Goal: Information Seeking & Learning: Learn about a topic

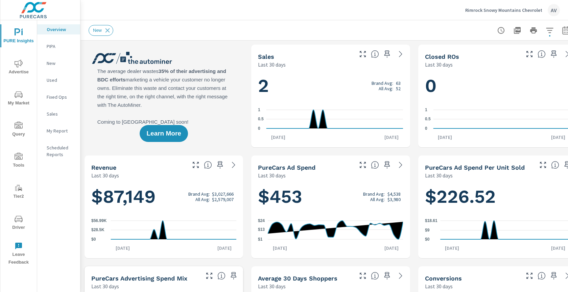
click at [556, 9] on div "AV" at bounding box center [554, 10] width 12 height 12
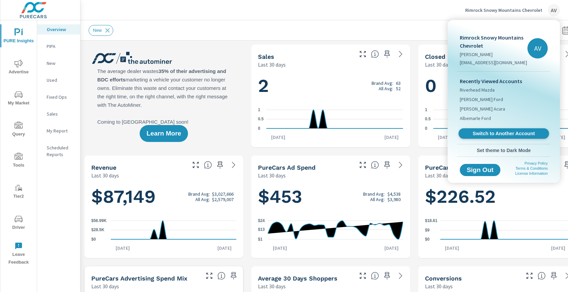
click at [515, 132] on span "Switch to Another Account" at bounding box center [503, 134] width 83 height 6
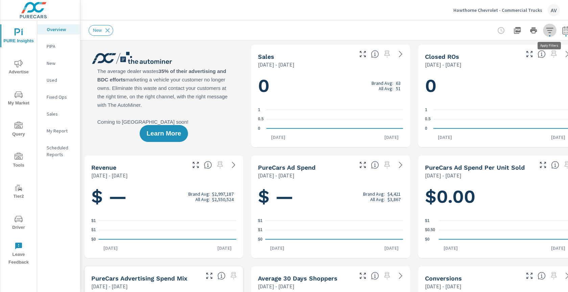
click at [551, 32] on icon "button" at bounding box center [550, 30] width 8 height 8
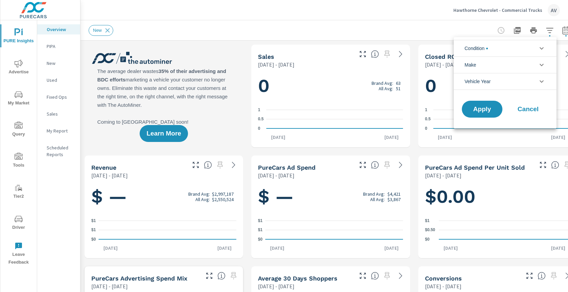
click at [232, 53] on div at bounding box center [284, 146] width 568 height 292
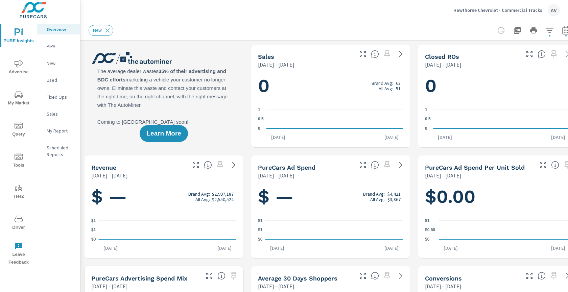
click at [52, 61] on p "New" at bounding box center [61, 63] width 28 height 7
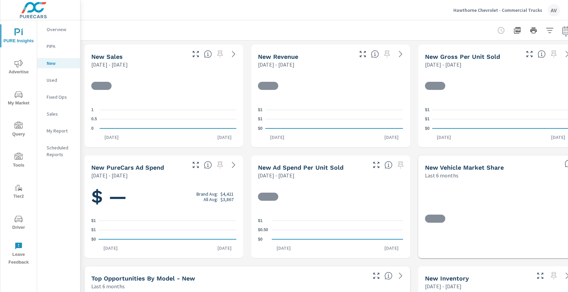
click at [55, 84] on div "Used" at bounding box center [58, 80] width 43 height 10
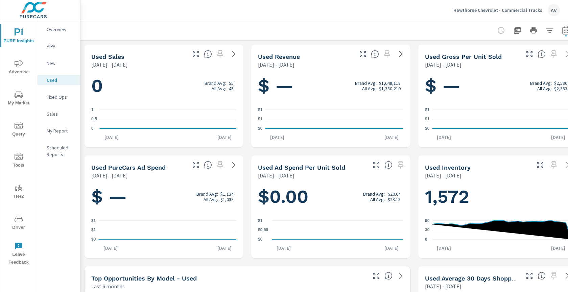
click at [53, 62] on p "New" at bounding box center [61, 63] width 28 height 7
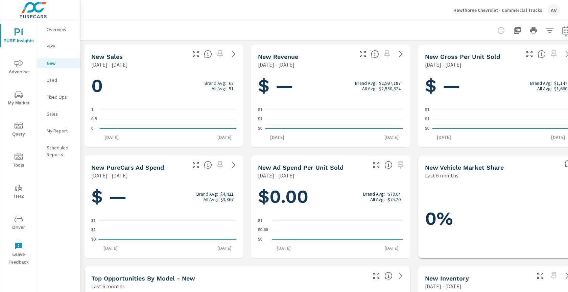
click at [21, 71] on span "Advertise" at bounding box center [18, 68] width 32 height 17
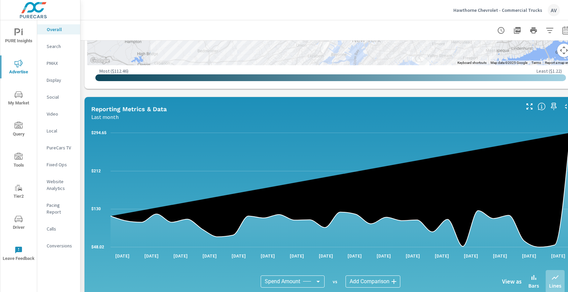
scroll to position [378, 0]
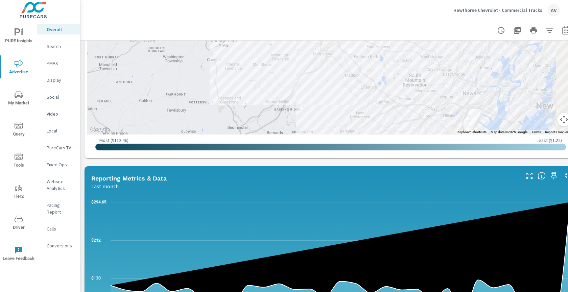
drag, startPoint x: 338, startPoint y: 86, endPoint x: 185, endPoint y: 75, distance: 152.6
click at [242, 75] on div at bounding box center [498, 187] width 512 height 332
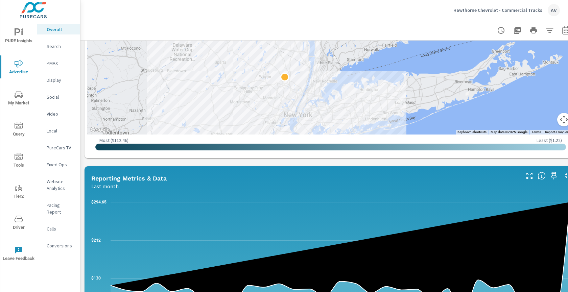
drag, startPoint x: 485, startPoint y: 97, endPoint x: 355, endPoint y: 108, distance: 130.8
click at [353, 109] on div at bounding box center [448, 205] width 512 height 332
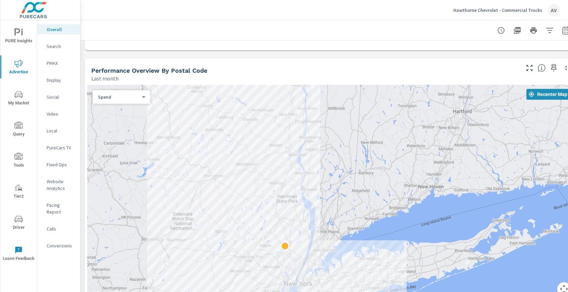
scroll to position [137, 0]
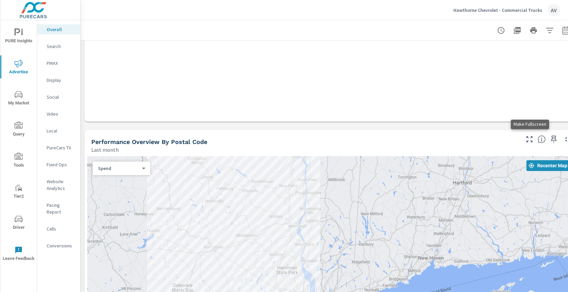
click at [529, 138] on icon "button" at bounding box center [530, 139] width 6 height 6
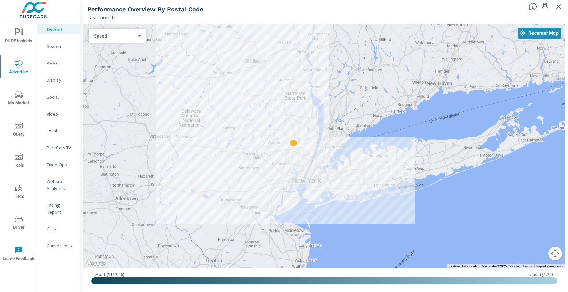
drag, startPoint x: 390, startPoint y: 140, endPoint x: 406, endPoint y: 85, distance: 57.6
click at [406, 85] on div at bounding box center [324, 146] width 482 height 245
click at [113, 43] on div at bounding box center [324, 146] width 482 height 245
click at [113, 36] on body "PURE Insights Advertise My Market Query Tools Tier2 Driver Leave Feedback Overa…" at bounding box center [284, 146] width 568 height 292
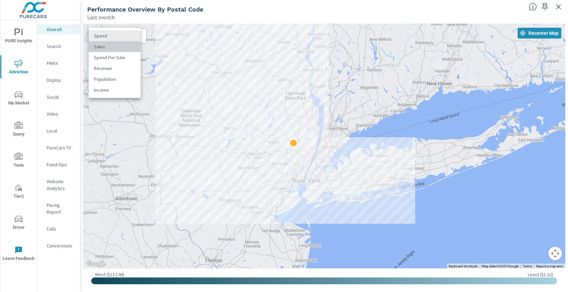
click at [123, 46] on li "Sales" at bounding box center [115, 46] width 52 height 11
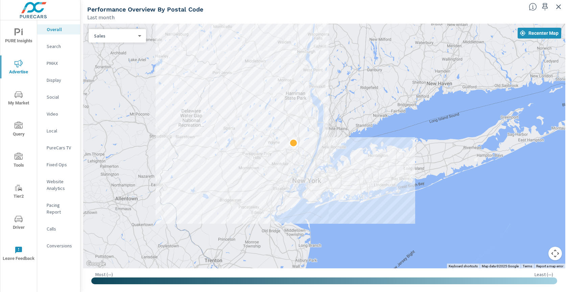
click at [133, 41] on div "Sales 1 ​" at bounding box center [118, 36] width 58 height 14
click at [139, 35] on body "PURE Insights Advertise My Market Query Tools Tier2 Driver Leave Feedback Overa…" at bounding box center [284, 146] width 568 height 292
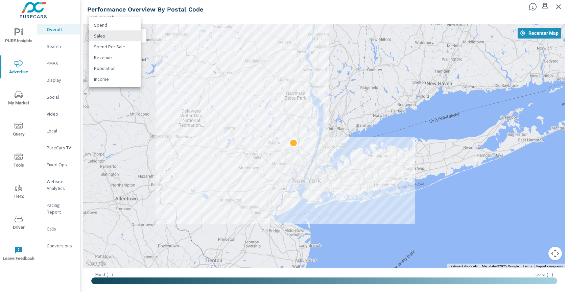
click at [59, 45] on div at bounding box center [284, 146] width 568 height 292
click at [59, 45] on div "Spend Sales Spend Per Sale Revenue Population Income" at bounding box center [284, 146] width 568 height 292
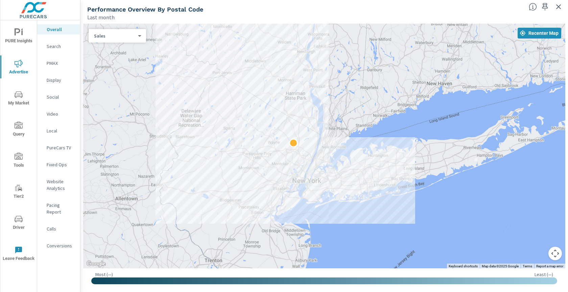
click at [59, 46] on p "Search" at bounding box center [61, 46] width 28 height 7
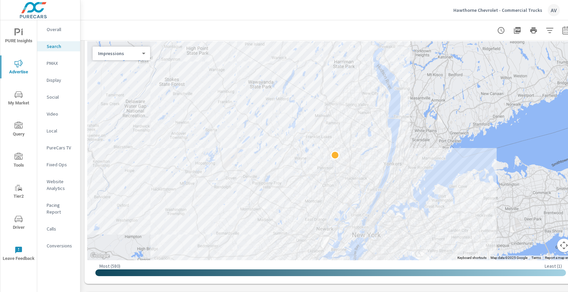
scroll to position [85, 0]
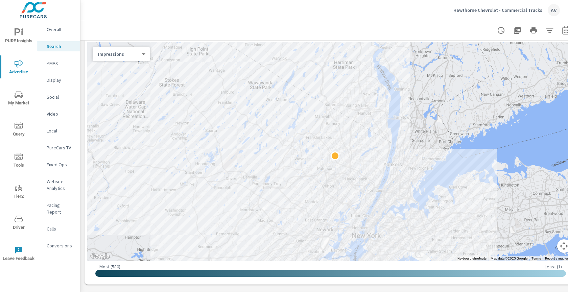
click at [128, 54] on body "PURE Insights Advertise My Market Query Tools Tier2 Driver Leave Feedback Overa…" at bounding box center [284, 146] width 568 height 292
click at [121, 68] on li "Clicks" at bounding box center [119, 65] width 52 height 11
click at [122, 57] on body "PURE Insights Advertise My Market Query Tools Tier2 Driver Leave Feedback Overa…" at bounding box center [284, 146] width 568 height 292
click at [120, 64] on li "Spend" at bounding box center [119, 65] width 52 height 11
click at [123, 52] on body "PURE Insights Advertise My Market Query Tools Tier2 Driver Leave Feedback Overa…" at bounding box center [284, 146] width 568 height 292
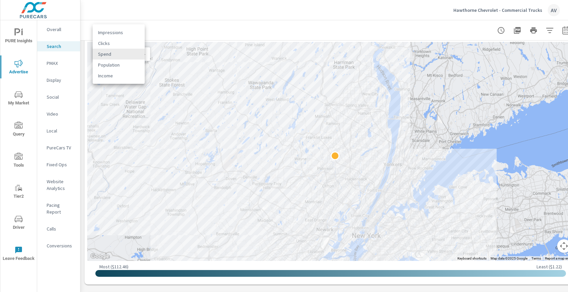
click at [121, 35] on li "Impressions" at bounding box center [119, 32] width 52 height 11
click at [124, 51] on body "PURE Insights Advertise My Market Query Tools Tier2 Driver Leave Feedback Overa…" at bounding box center [284, 146] width 568 height 292
click at [128, 65] on li "Clicks" at bounding box center [119, 65] width 52 height 11
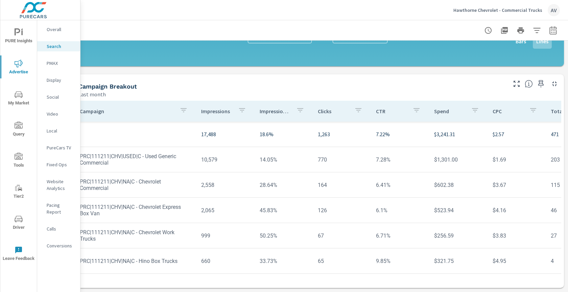
scroll to position [475, 18]
click at [552, 33] on button "button" at bounding box center [554, 31] width 14 height 14
select select "Last month"
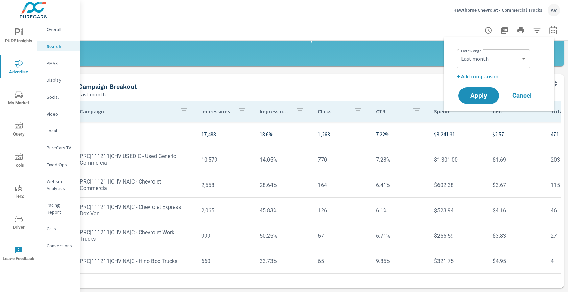
click at [476, 77] on p "+ Add comparison" at bounding box center [500, 76] width 87 height 8
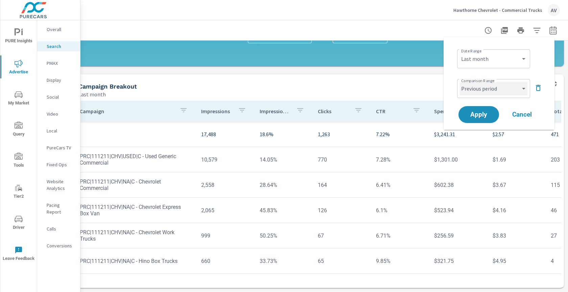
click at [493, 90] on select "Custom Previous period Previous month Previous year" at bounding box center [494, 89] width 68 height 14
click at [460, 82] on select "Custom Previous period Previous month Previous year" at bounding box center [494, 89] width 68 height 14
select select "Previous month"
click at [485, 115] on span "Apply" at bounding box center [479, 115] width 28 height 6
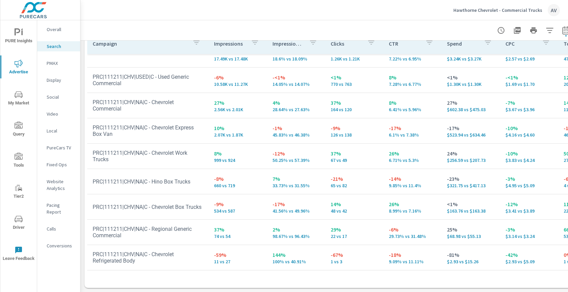
scroll to position [19, 0]
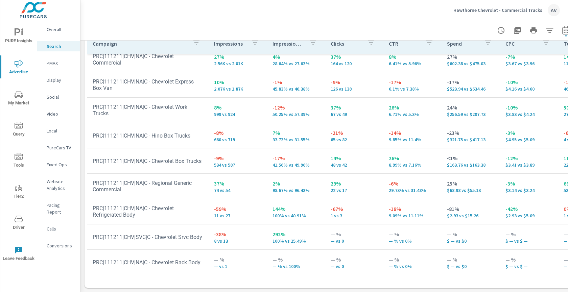
scroll to position [63, 0]
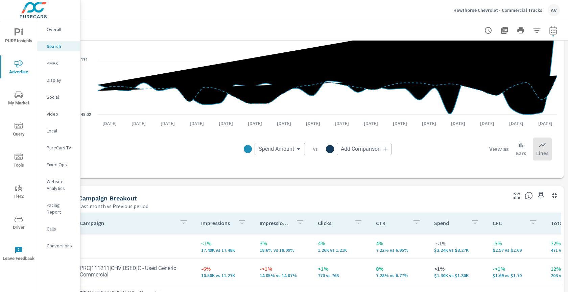
scroll to position [510, 18]
click at [537, 197] on icon "button" at bounding box center [541, 196] width 8 height 8
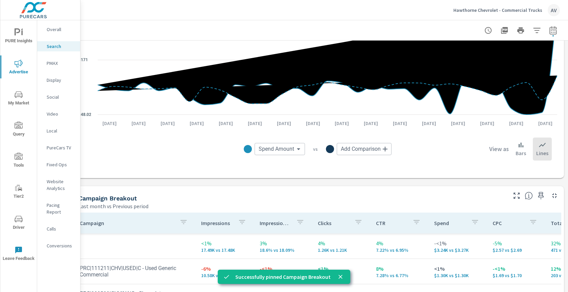
click at [56, 61] on p "PMAX" at bounding box center [61, 63] width 28 height 7
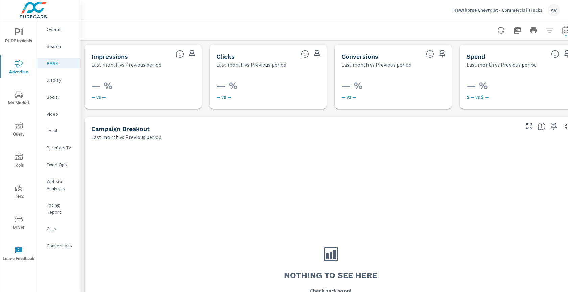
click at [59, 81] on p "Display" at bounding box center [61, 80] width 28 height 7
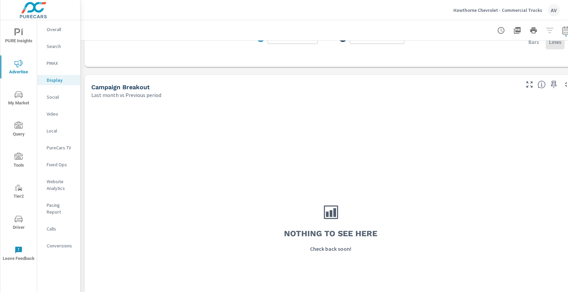
scroll to position [333, 0]
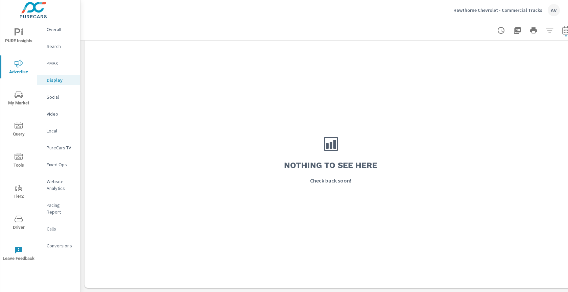
click at [59, 165] on p "Fixed Ops" at bounding box center [61, 164] width 28 height 7
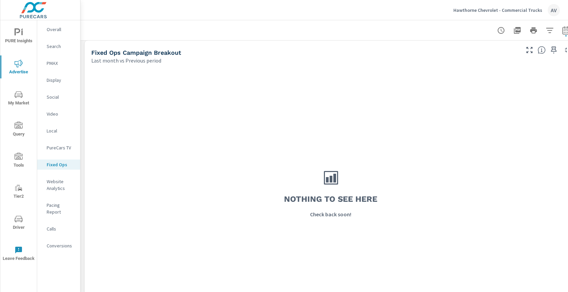
scroll to position [373, 0]
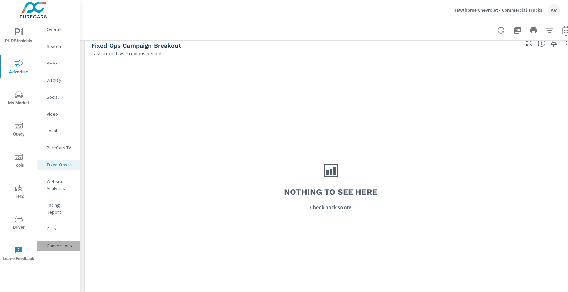
click at [62, 243] on p "Conversions" at bounding box center [61, 246] width 28 height 7
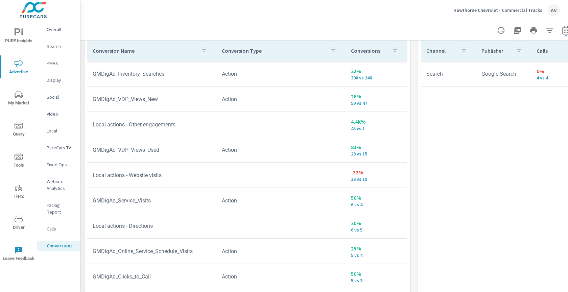
scroll to position [411, 0]
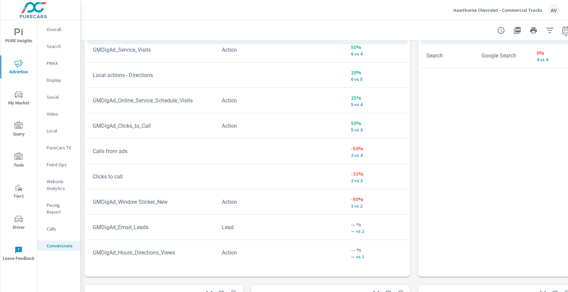
scroll to position [134, 0]
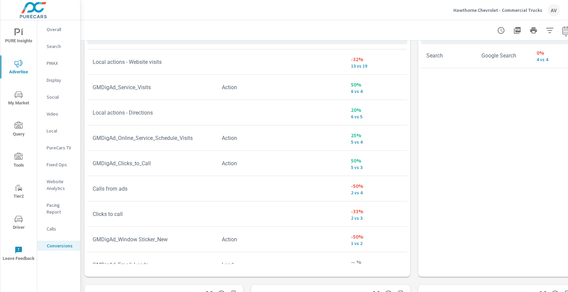
scroll to position [30, 0]
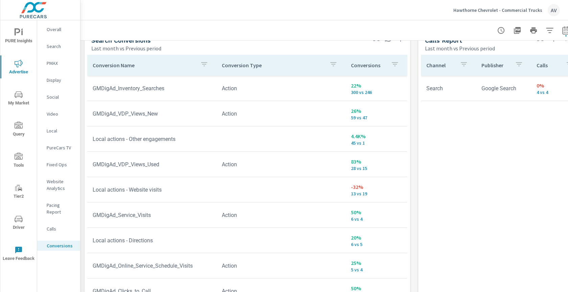
scroll to position [1, 0]
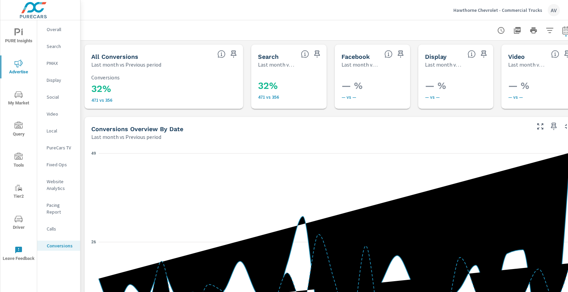
click at [54, 191] on p "Website Analytics" at bounding box center [61, 185] width 28 height 14
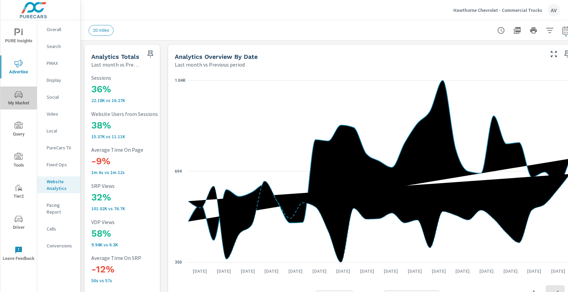
click at [12, 96] on span "My Market" at bounding box center [18, 99] width 32 height 17
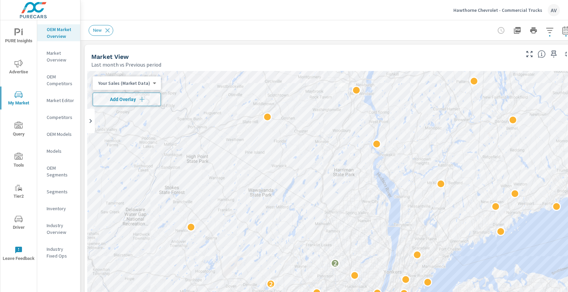
click at [299, 26] on div "New" at bounding box center [284, 30] width 390 height 11
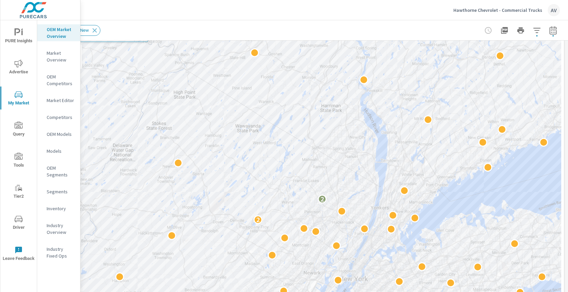
scroll to position [64, 18]
click at [550, 34] on icon "button" at bounding box center [553, 30] width 7 height 8
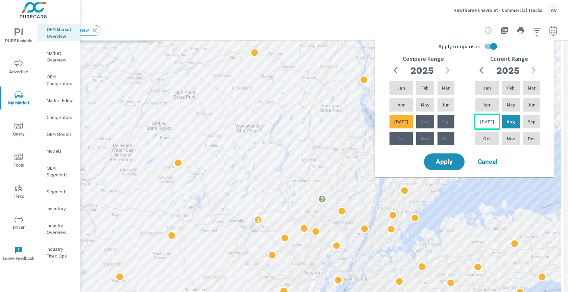
click at [481, 121] on div "[DATE]" at bounding box center [487, 122] width 26 height 16
click at [489, 123] on div "[DATE]" at bounding box center [487, 122] width 26 height 16
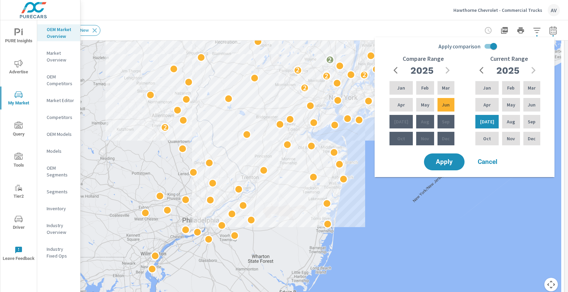
scroll to position [129, 18]
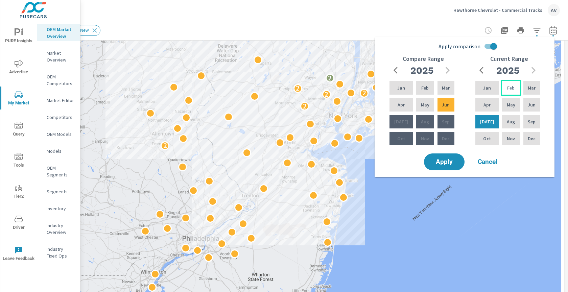
click at [501, 87] on div "Feb" at bounding box center [511, 88] width 20 height 16
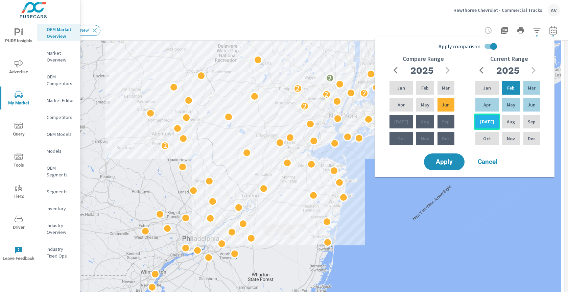
click at [487, 117] on div "[DATE]" at bounding box center [487, 122] width 26 height 16
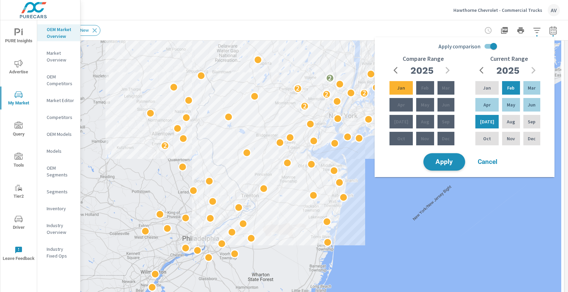
click at [439, 165] on span "Apply" at bounding box center [445, 162] width 28 height 6
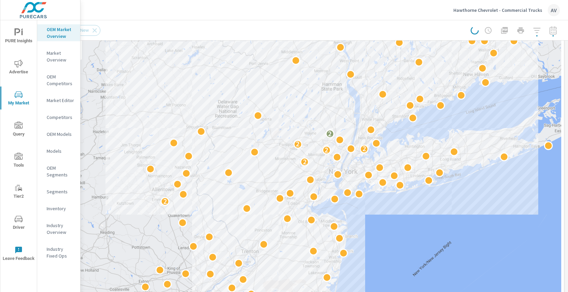
scroll to position [0, 18]
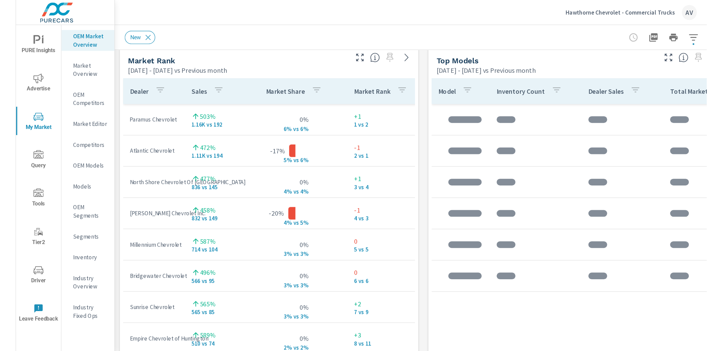
scroll to position [442, 0]
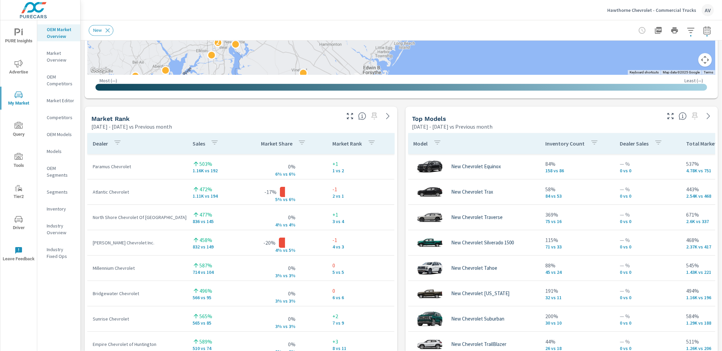
scroll to position [382, 0]
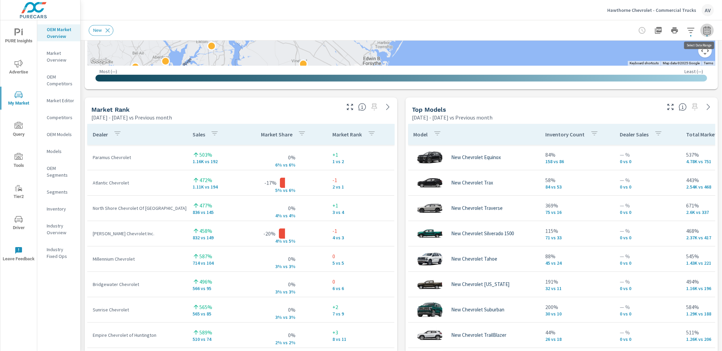
click at [568, 33] on button "button" at bounding box center [707, 31] width 14 height 14
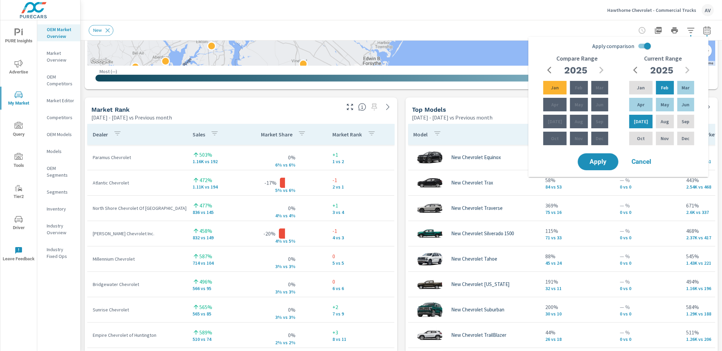
click at [549, 68] on icon "button" at bounding box center [549, 70] width 4 height 7
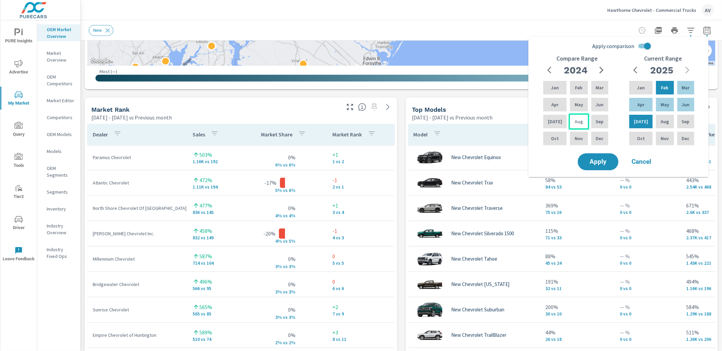
click at [568, 124] on p "Aug" at bounding box center [578, 121] width 8 height 7
click at [568, 70] on icon "button" at bounding box center [601, 70] width 8 height 8
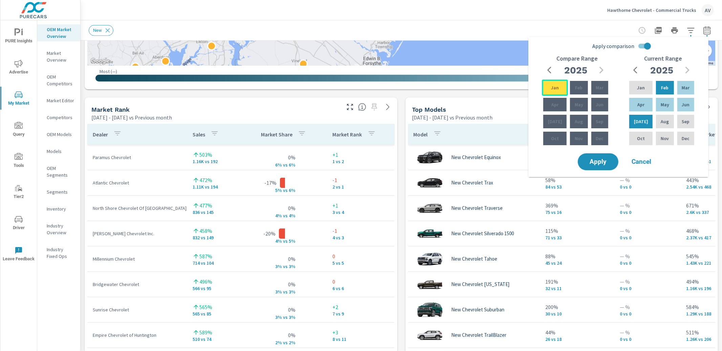
click at [551, 84] on p "Jan" at bounding box center [555, 87] width 8 height 7
click at [551, 70] on icon "button" at bounding box center [551, 70] width 8 height 8
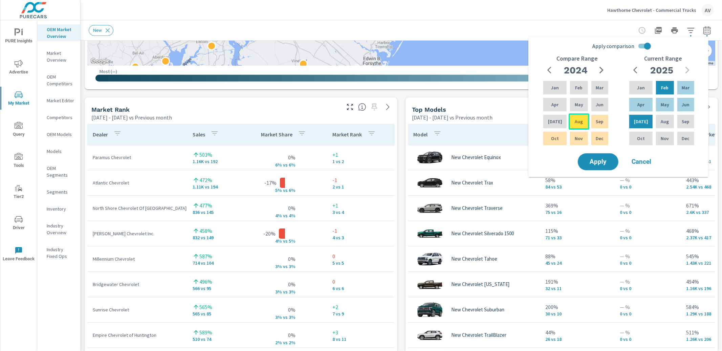
click at [568, 125] on div "Aug" at bounding box center [578, 121] width 20 height 16
click at [568, 161] on span "Apply" at bounding box center [598, 162] width 28 height 6
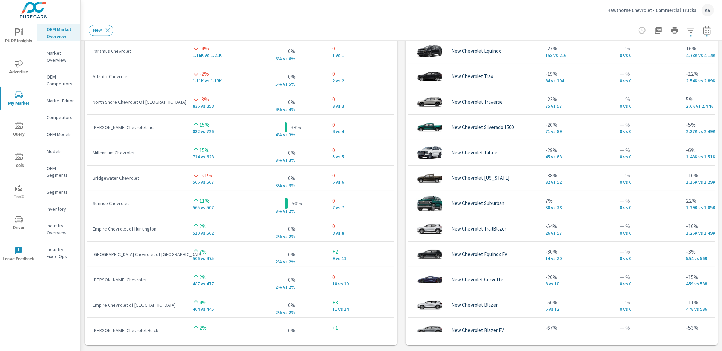
scroll to position [486, 0]
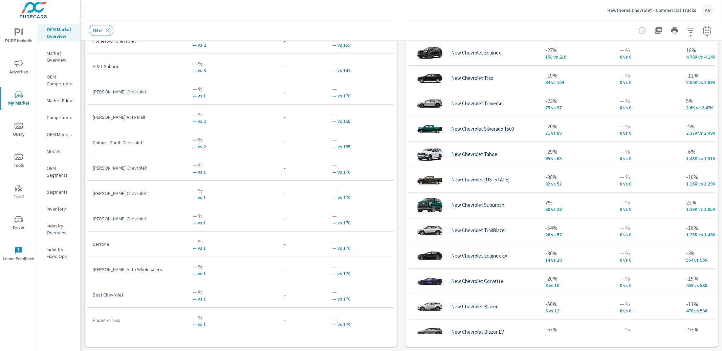
scroll to position [6151, 0]
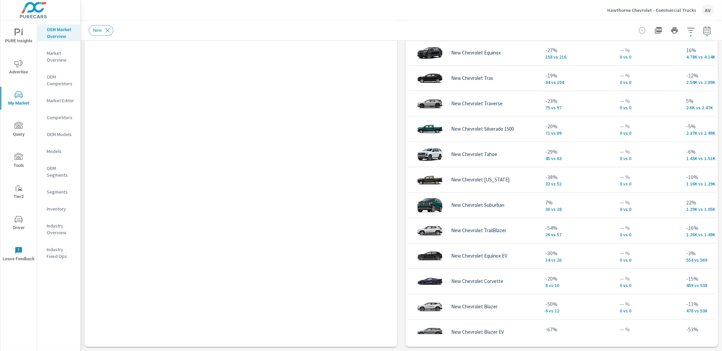
scroll to position [362, 0]
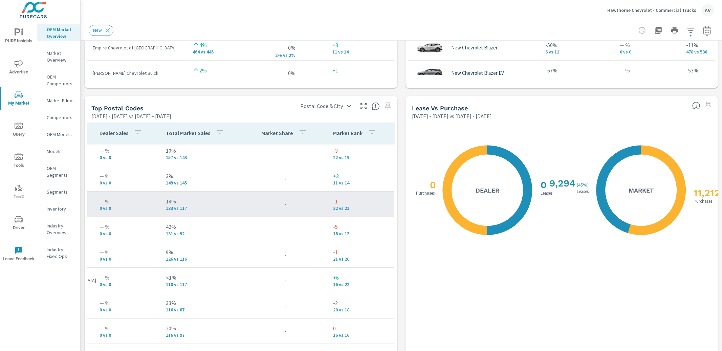
scroll to position [3, 108]
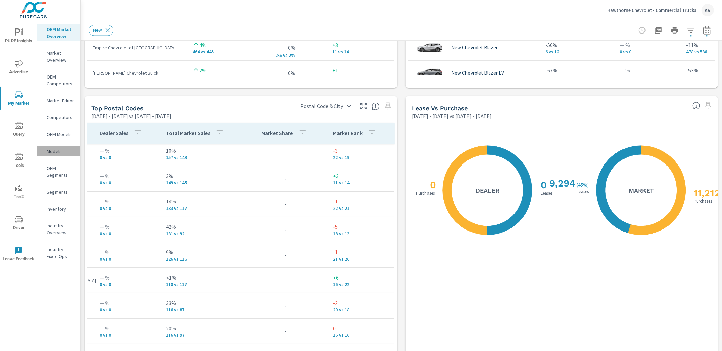
click at [47, 153] on p "Models" at bounding box center [61, 151] width 28 height 7
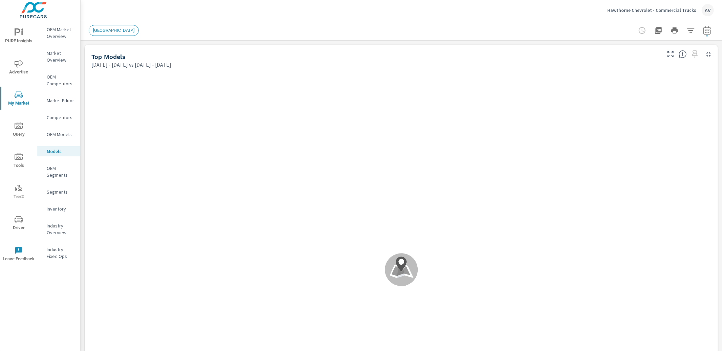
click at [54, 54] on p "Market Overview" at bounding box center [61, 57] width 28 height 14
click at [50, 228] on p "Industry Overview" at bounding box center [61, 229] width 28 height 14
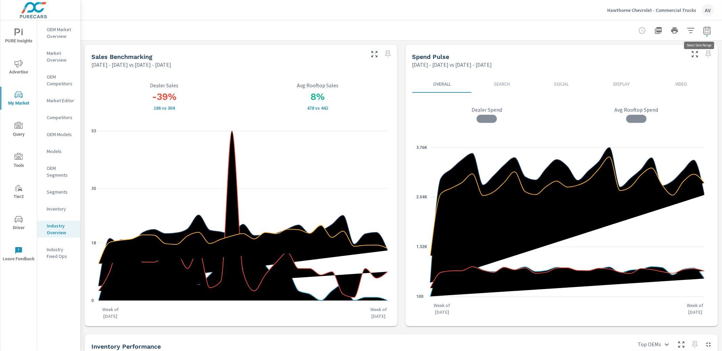
click at [568, 30] on icon "button" at bounding box center [707, 30] width 8 height 8
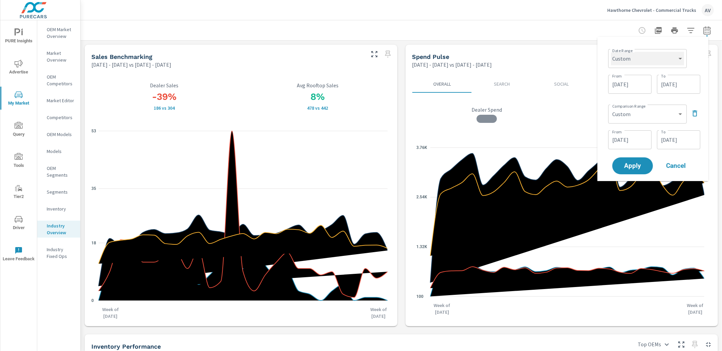
click at [568, 60] on select "Custom [DATE] Last week Last 7 days Last 14 days Last 30 days Last 45 days Last…" at bounding box center [647, 59] width 73 height 14
click at [568, 52] on select "Custom [DATE] Last week Last 7 days Last 14 days Last 30 days Last 45 days Last…" at bounding box center [647, 59] width 73 height 14
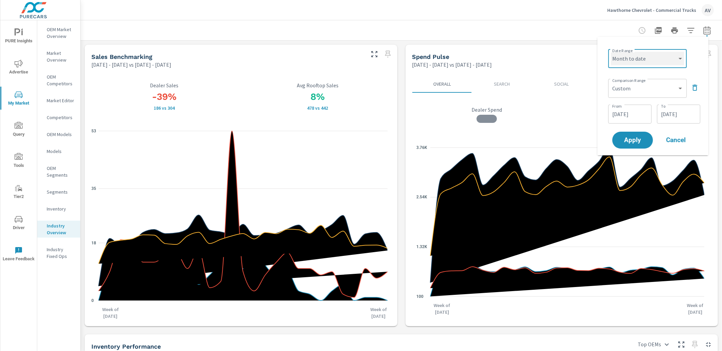
click at [568, 54] on select "Custom [DATE] Last week Last 7 days Last 14 days Last 30 days Last 45 days Last…" at bounding box center [647, 59] width 73 height 14
click at [568, 52] on select "Custom [DATE] Last week Last 7 days Last 14 days Last 30 days Last 45 days Last…" at bounding box center [647, 59] width 73 height 14
select select "Last month"
click at [568, 86] on icon "button" at bounding box center [694, 88] width 8 height 8
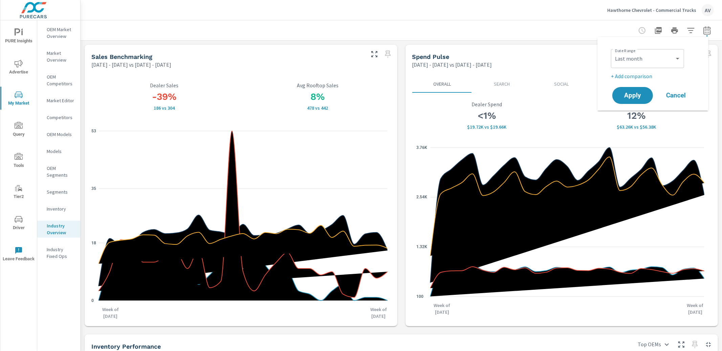
click at [568, 76] on p "+ Add comparison" at bounding box center [654, 76] width 87 height 8
select select "Previous period"
click at [568, 112] on span "Apply" at bounding box center [632, 114] width 28 height 6
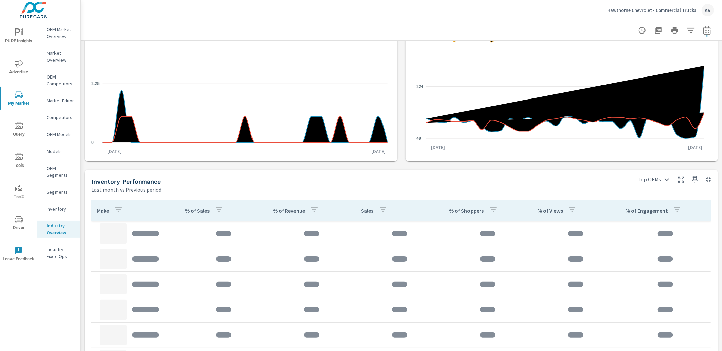
scroll to position [293, 0]
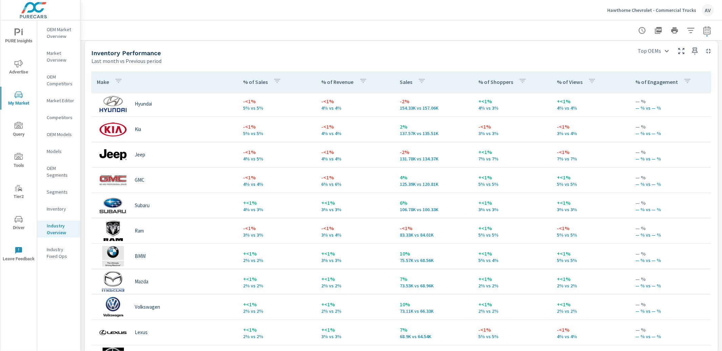
scroll to position [37, 0]
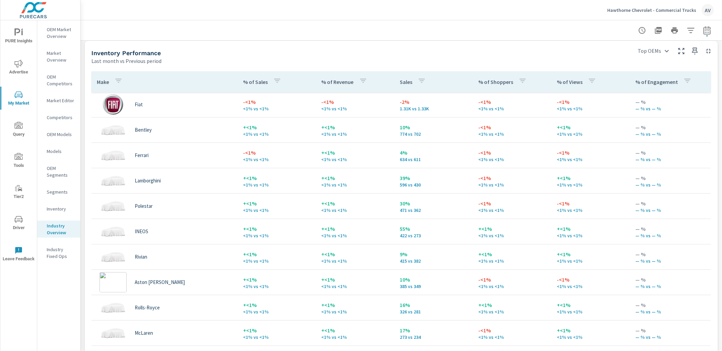
scroll to position [913, 0]
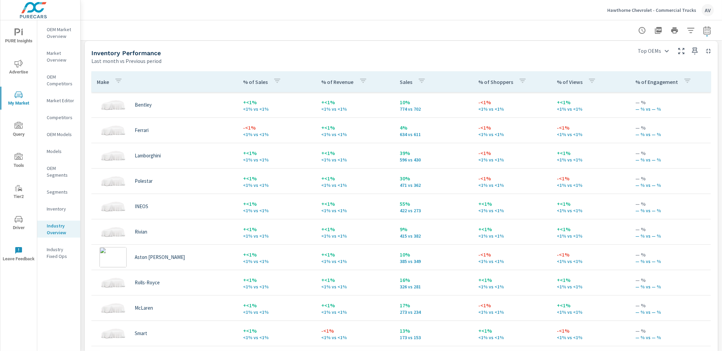
click at [23, 68] on span "Advertise" at bounding box center [18, 68] width 32 height 17
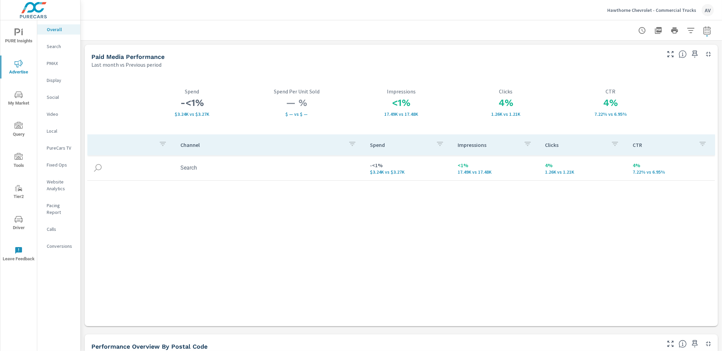
click at [68, 243] on p "Conversions" at bounding box center [61, 246] width 28 height 7
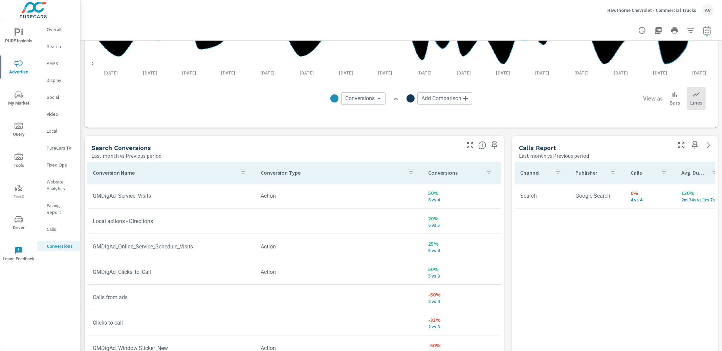
scroll to position [272, 0]
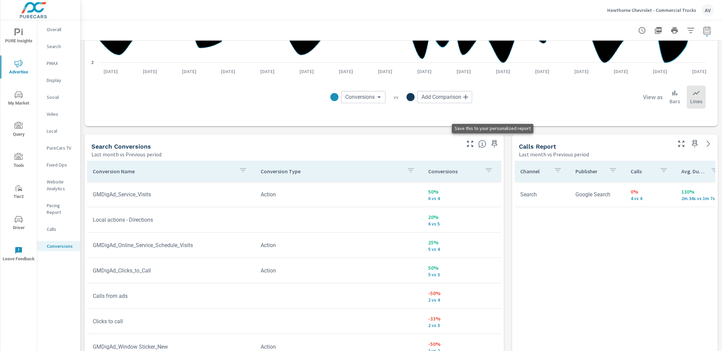
click at [492, 145] on icon "button" at bounding box center [495, 143] width 6 height 7
click at [21, 217] on icon "nav menu" at bounding box center [19, 219] width 8 height 6
